Goal: Task Accomplishment & Management: Use online tool/utility

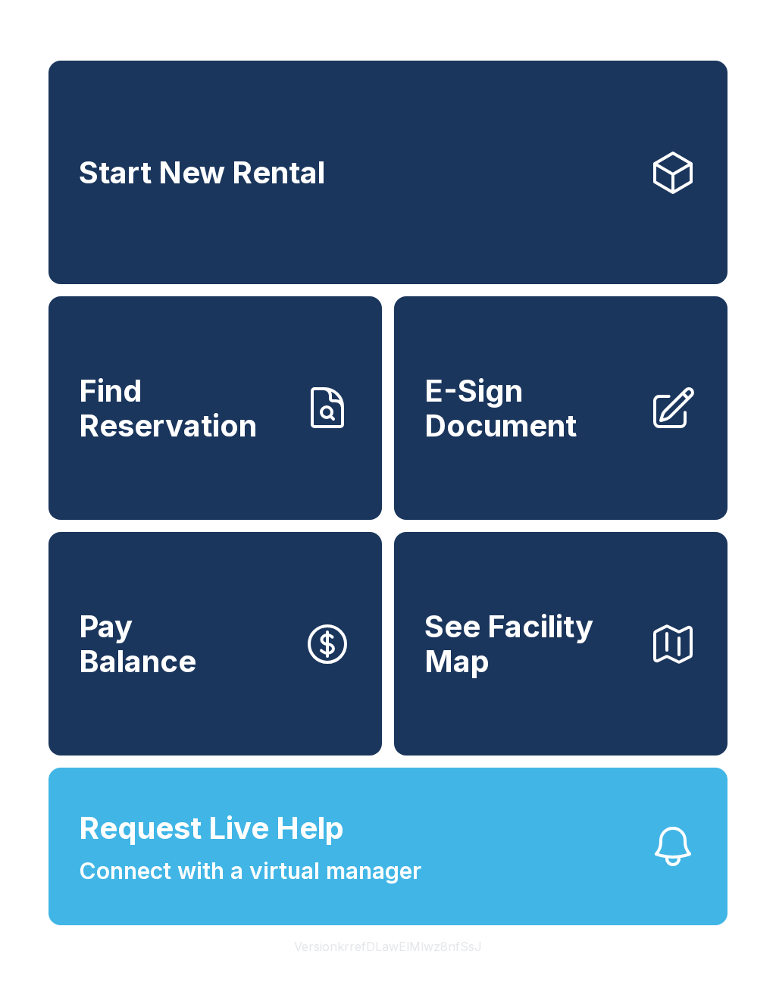
click at [62, 985] on div "Start New Rental Find Reservation E-Sign Document Pay Balance See Facility Map …" at bounding box center [388, 499] width 776 height 998
click at [73, 997] on div "Start New Rental Find Reservation E-Sign Document Pay Balance See Facility Map …" at bounding box center [388, 499] width 776 height 998
click at [83, 997] on div "Start New Rental Find Reservation E-Sign Document Pay Balance See Facility Map …" at bounding box center [388, 499] width 776 height 998
click at [77, 997] on div "Start New Rental Find Reservation E-Sign Document Pay Balance See Facility Map …" at bounding box center [388, 499] width 776 height 998
click at [551, 475] on link "E-Sign Document" at bounding box center [560, 407] width 333 height 223
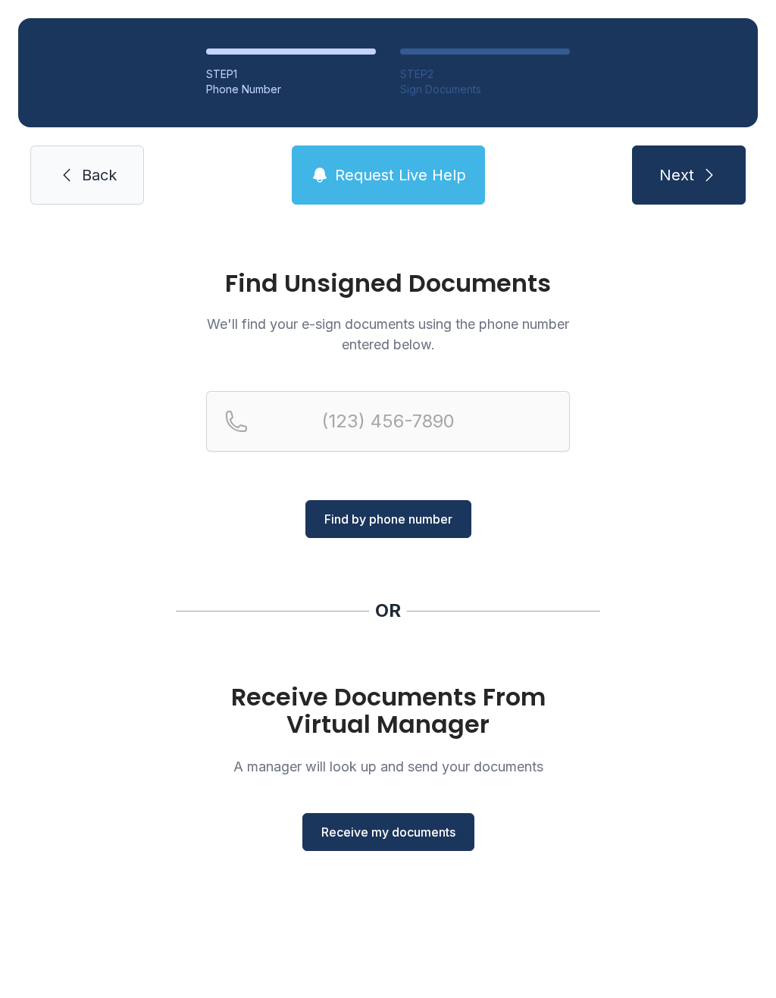
click at [417, 820] on button "Receive my documents" at bounding box center [388, 832] width 172 height 38
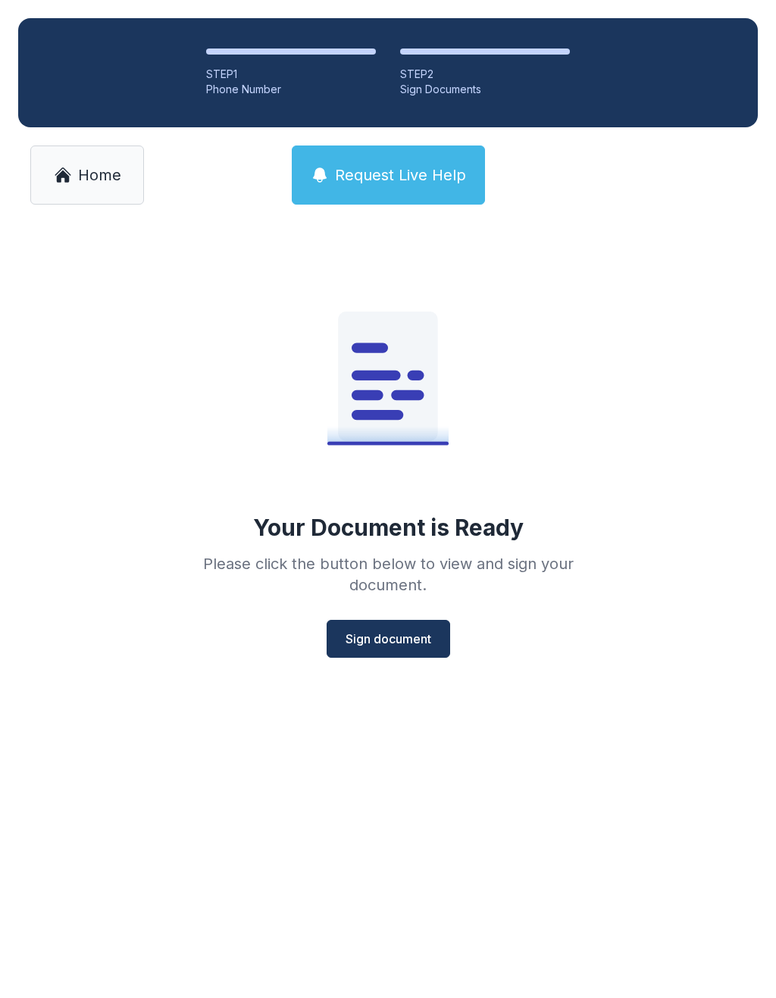
click at [417, 639] on span "Sign document" at bounding box center [388, 638] width 86 height 18
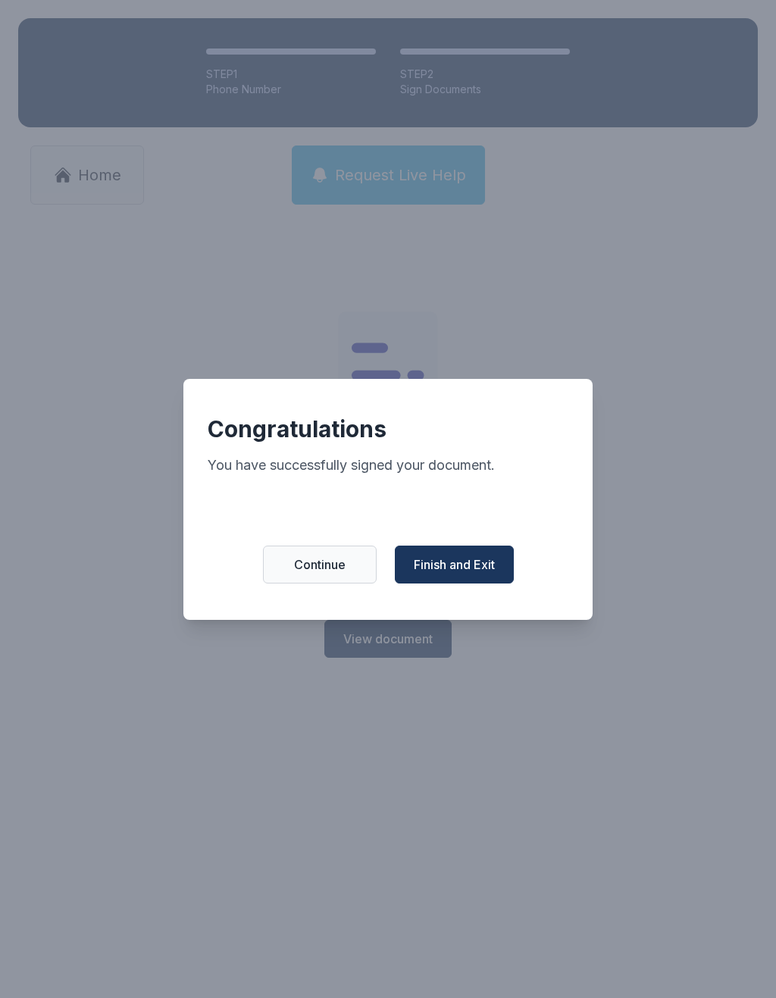
click at [472, 573] on span "Finish and Exit" at bounding box center [454, 564] width 81 height 18
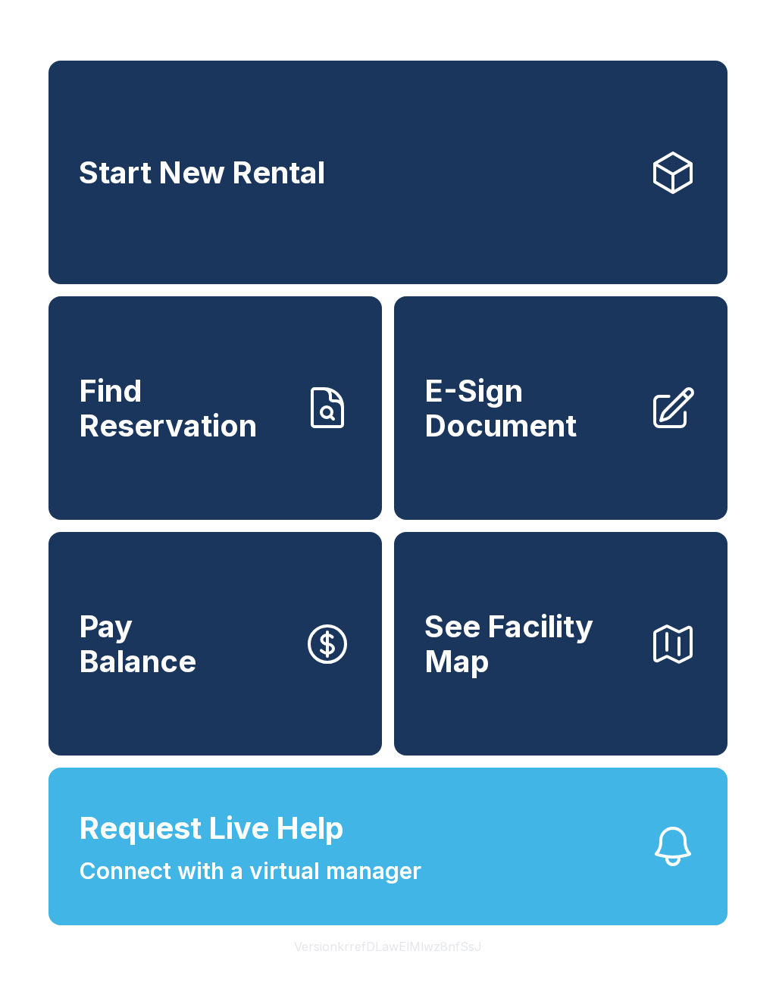
click at [561, 435] on span "E-Sign Document" at bounding box center [530, 407] width 212 height 69
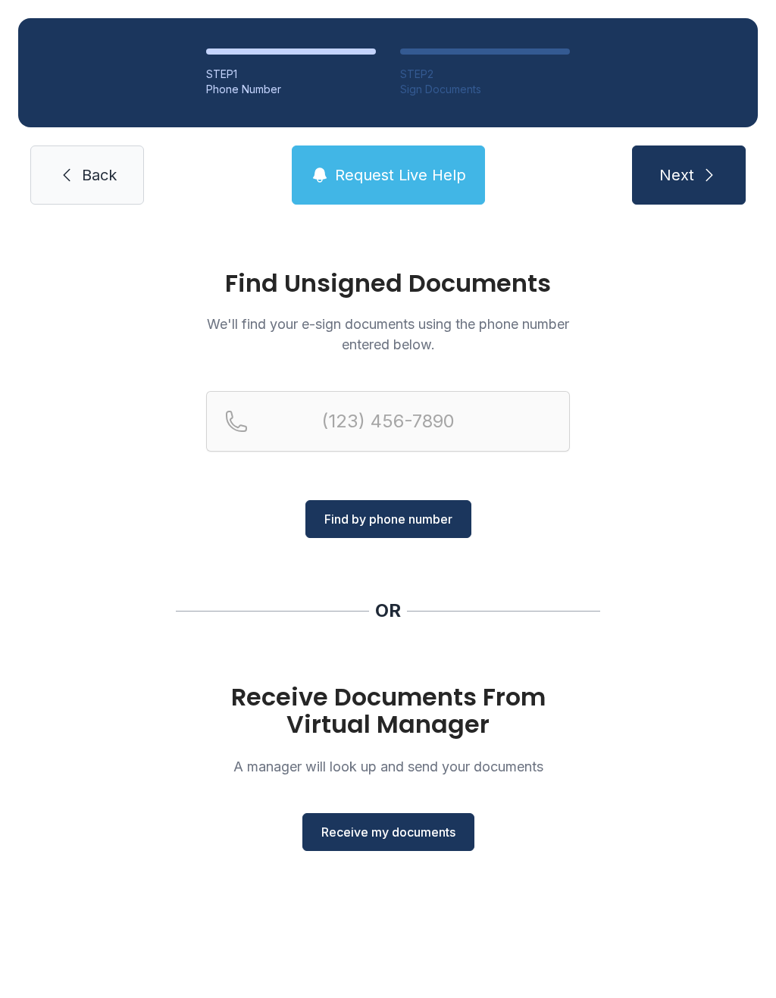
click at [406, 829] on span "Receive my documents" at bounding box center [388, 832] width 134 height 18
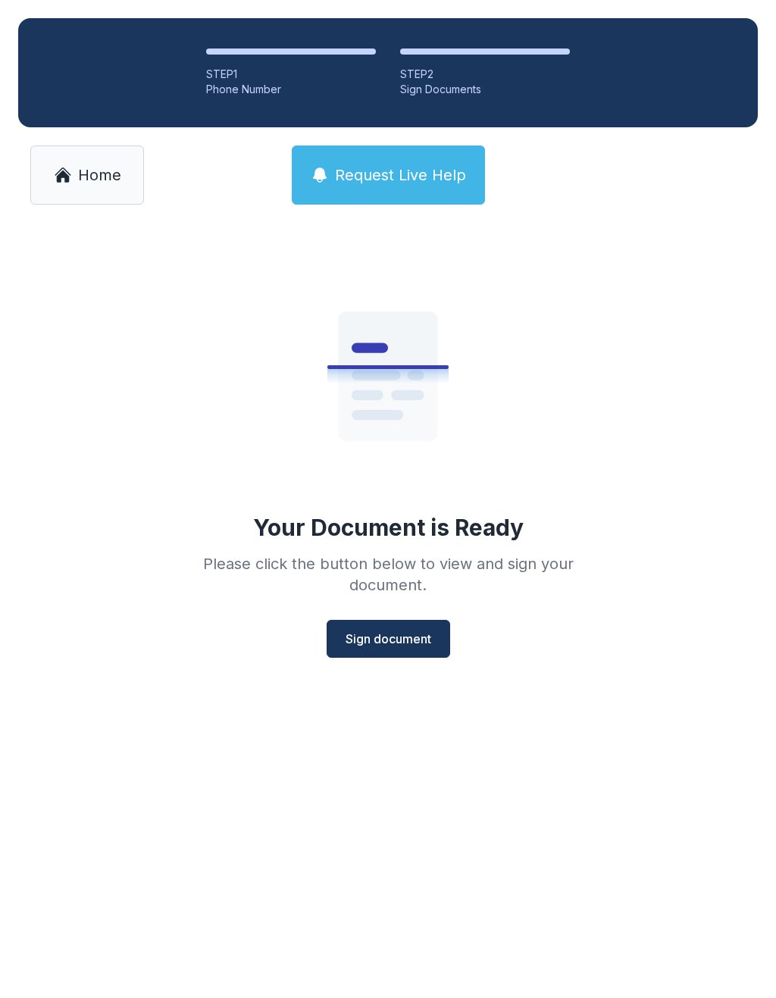
click at [395, 635] on span "Sign document" at bounding box center [388, 638] width 86 height 18
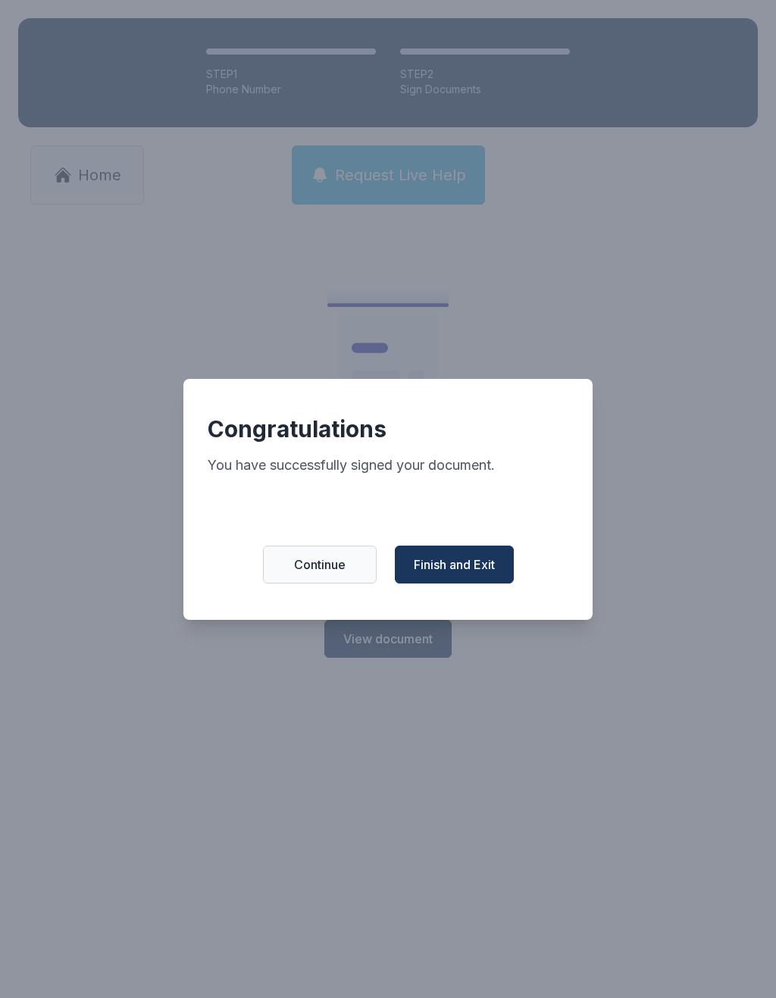
click at [464, 573] on span "Finish and Exit" at bounding box center [454, 564] width 81 height 18
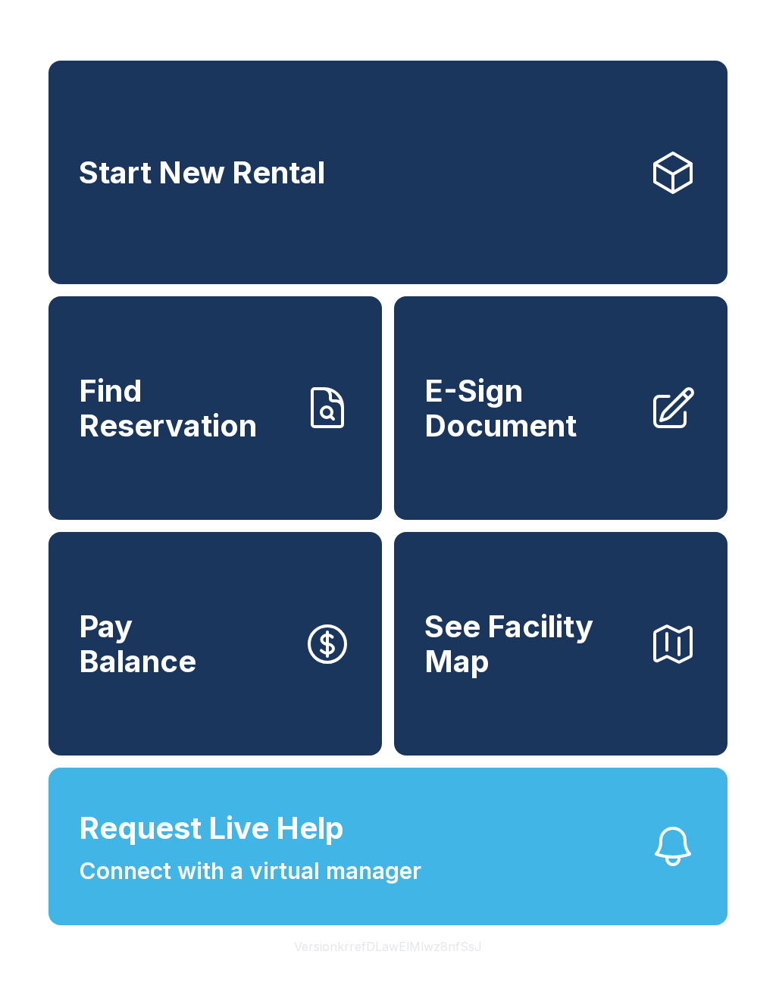
click at [583, 661] on span "See Facility Map" at bounding box center [530, 643] width 212 height 69
